Goal: Ask a question: Ask a question

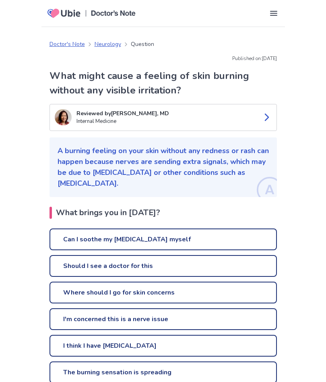
click at [192, 245] on link "Can I soothe my [MEDICAL_DATA] myself" at bounding box center [163, 239] width 227 height 22
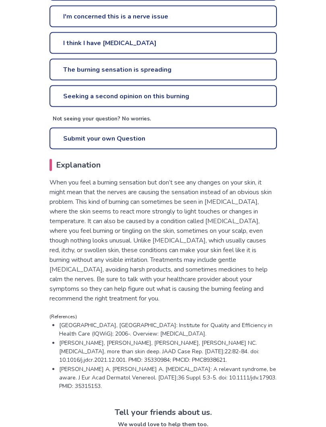
scroll to position [303, 0]
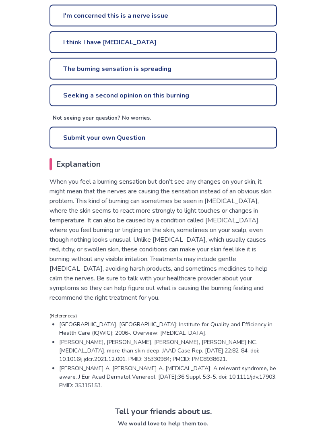
click at [238, 231] on p "When you feel a burning sensation but don’t see any changes on your skin, it mi…" at bounding box center [163, 240] width 227 height 126
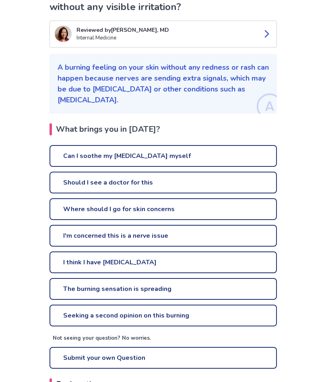
scroll to position [83, 0]
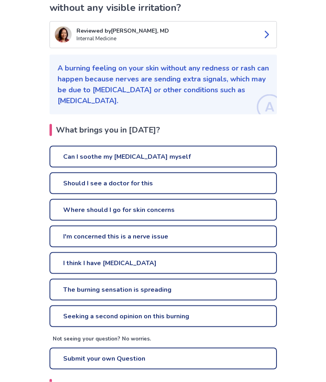
click at [161, 155] on link "Can I soothe my [MEDICAL_DATA] myself" at bounding box center [163, 157] width 227 height 22
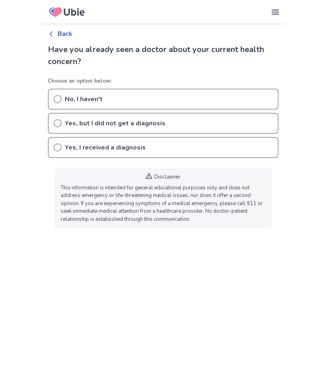
click at [64, 105] on div "No, I haven't" at bounding box center [163, 99] width 231 height 21
